Goal: Obtain resource: Download file/media

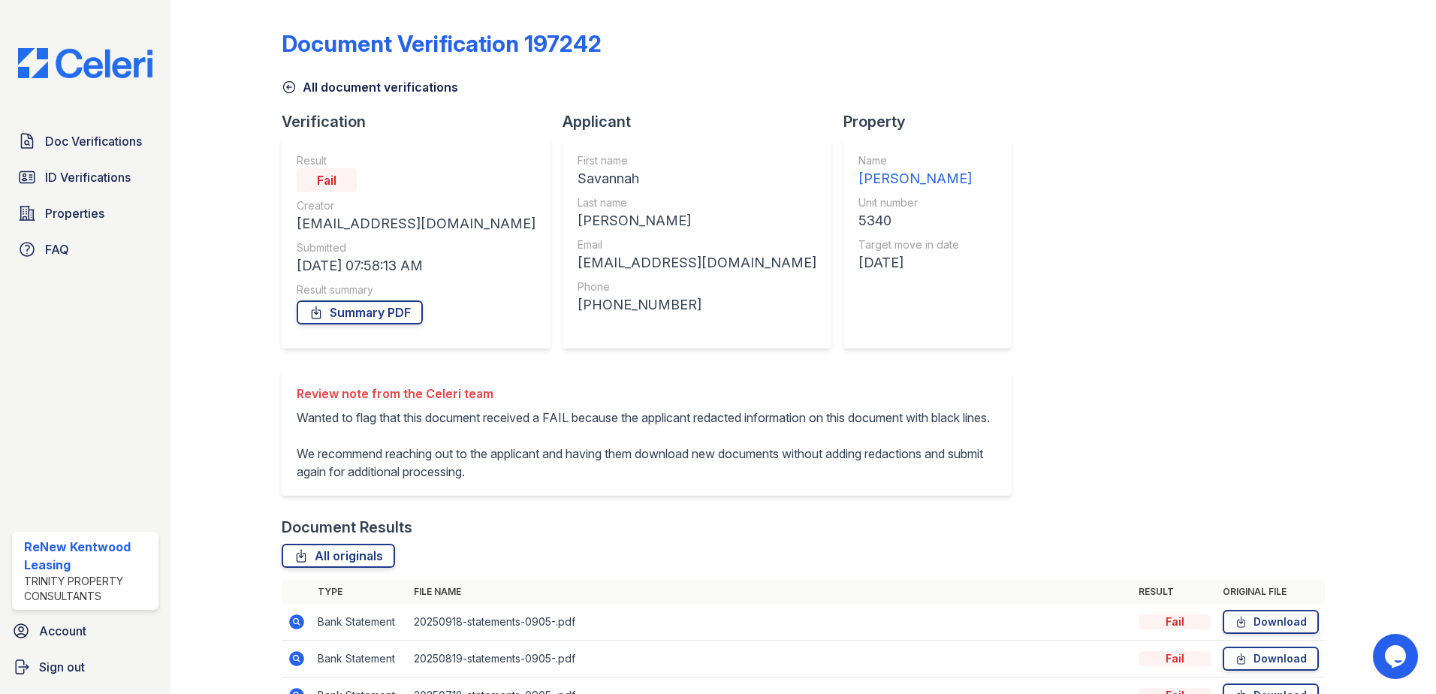
click at [288, 86] on icon at bounding box center [289, 87] width 11 height 11
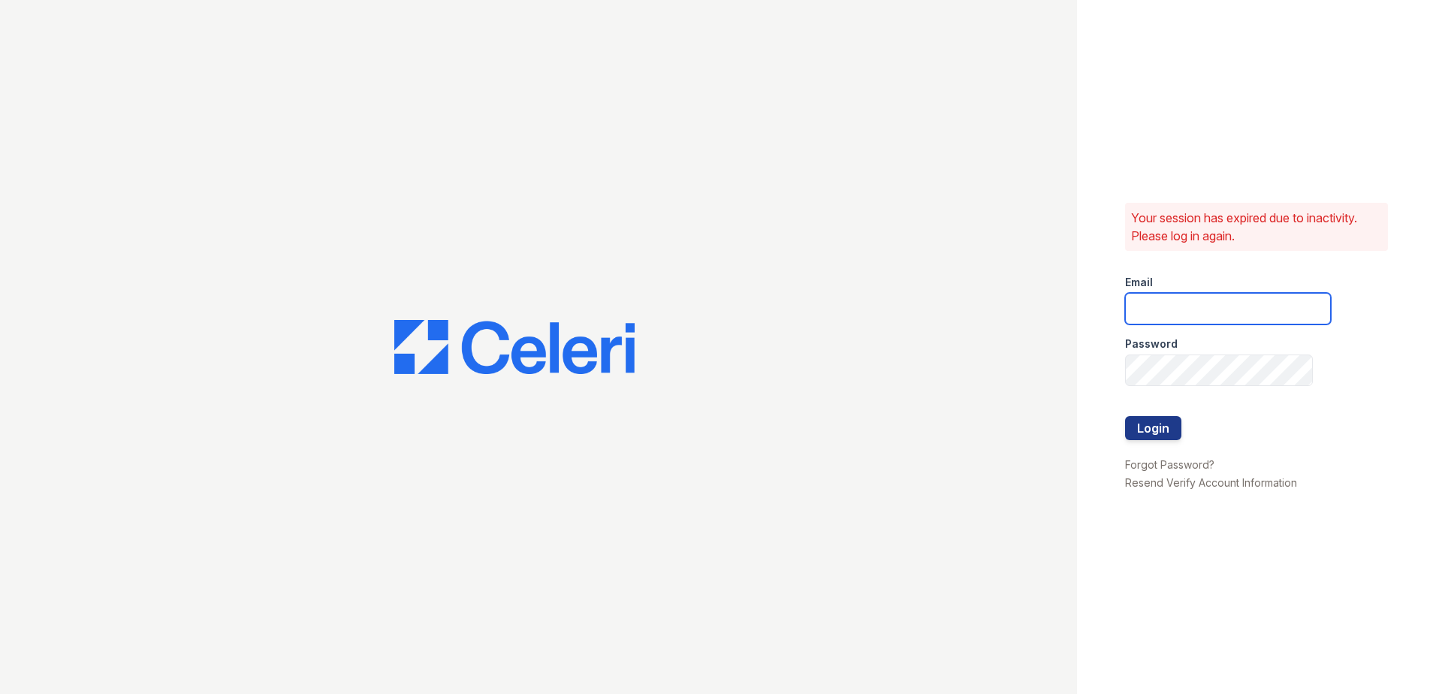
type input "[EMAIL_ADDRESS][DOMAIN_NAME]"
click at [1151, 426] on button "Login" at bounding box center [1153, 428] width 56 height 24
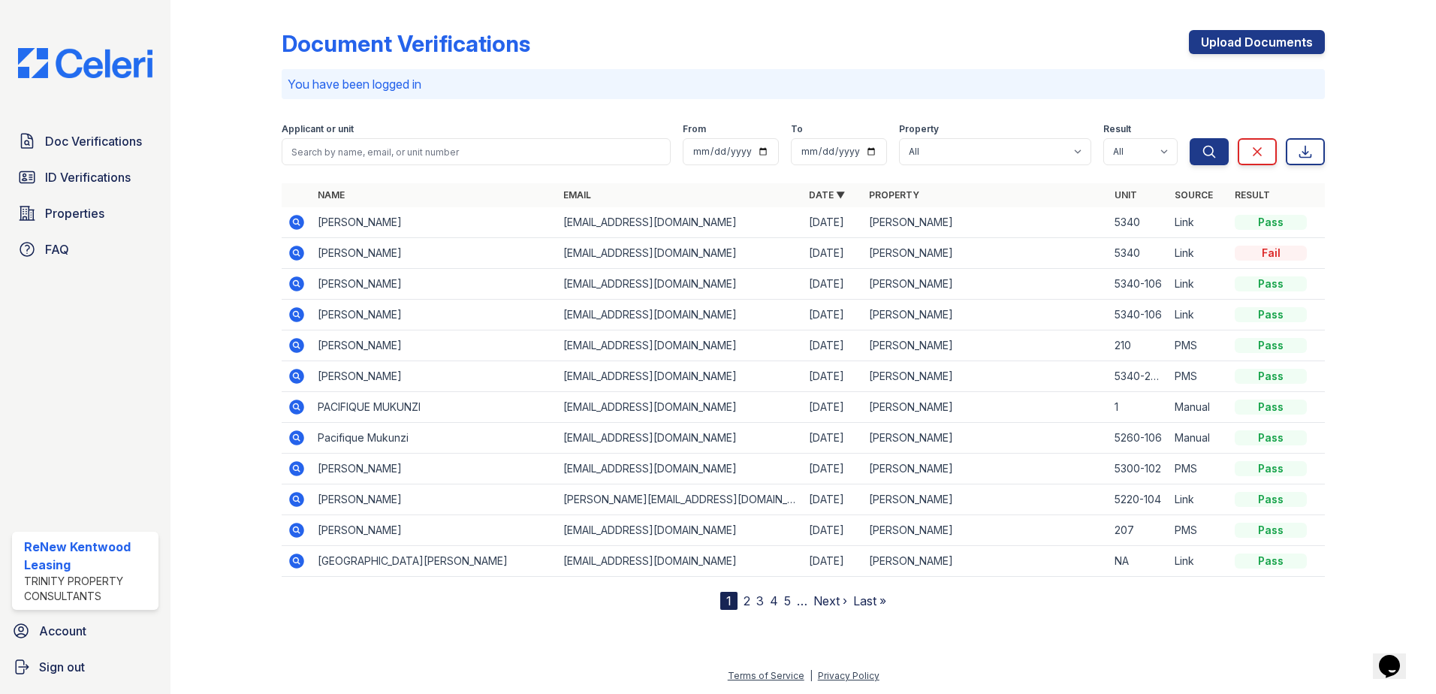
click at [298, 217] on icon at bounding box center [296, 222] width 15 height 15
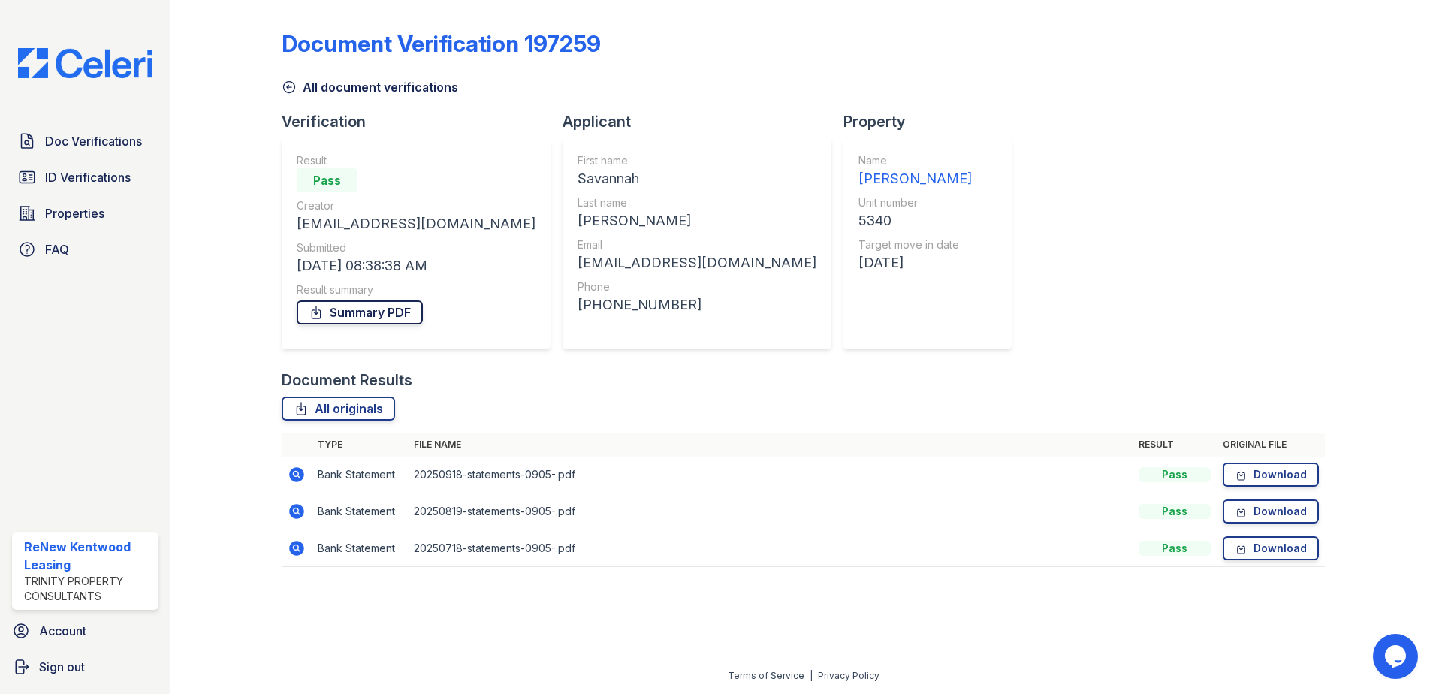
click at [378, 309] on link "Summary PDF" at bounding box center [360, 312] width 126 height 24
